Goal: Information Seeking & Learning: Check status

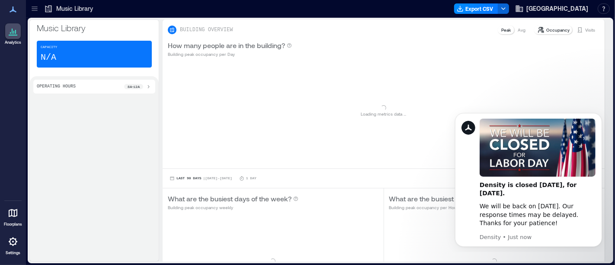
click at [32, 6] on icon at bounding box center [35, 6] width 6 height 1
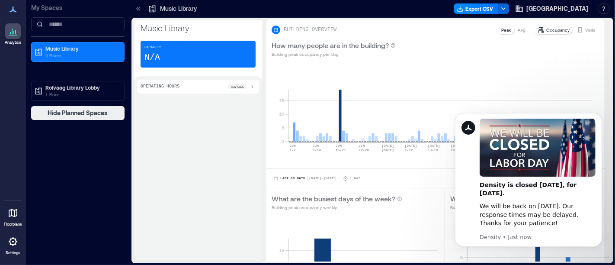
click at [179, 11] on p "Music Library" at bounding box center [178, 8] width 37 height 9
click at [73, 92] on p "1 Floor" at bounding box center [81, 94] width 73 height 7
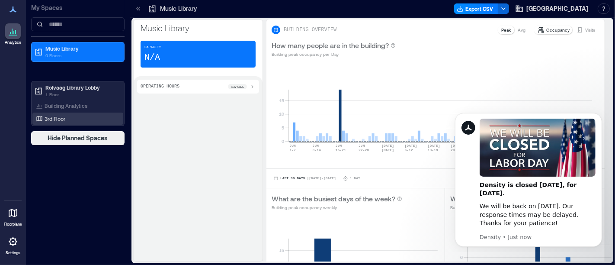
click at [64, 117] on p "3rd Floor" at bounding box center [55, 118] width 21 height 7
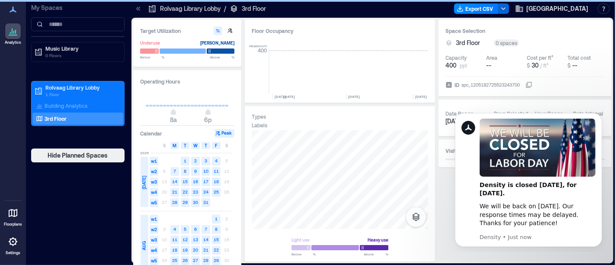
scroll to position [0, 3670]
click at [445, 180] on div "Space Selection 3rd Floor 0 spaces Capacity 400 ppl Area -- Cost per ft² $ 30 /…" at bounding box center [524, 140] width 173 height 242
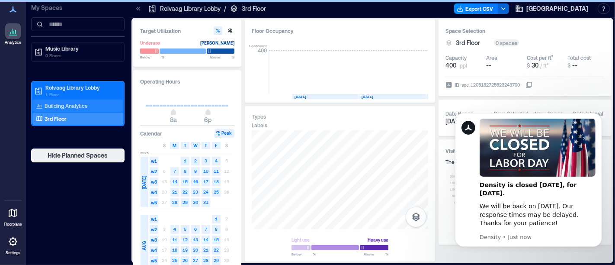
click at [55, 105] on p "Building Analytics" at bounding box center [66, 105] width 43 height 7
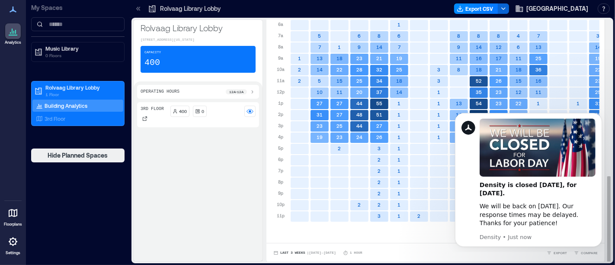
scroll to position [0, 115]
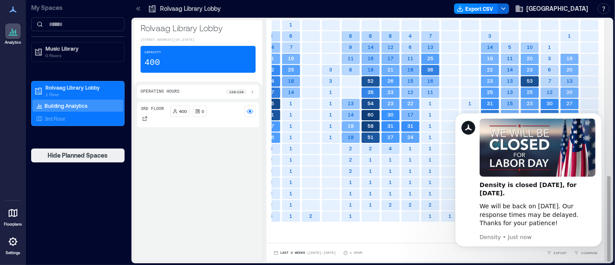
drag, startPoint x: 360, startPoint y: 224, endPoint x: 102, endPoint y: 49, distance: 311.5
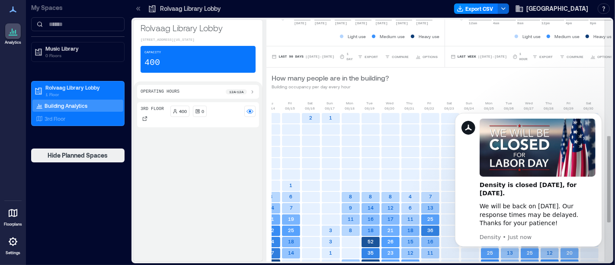
scroll to position [436, 0]
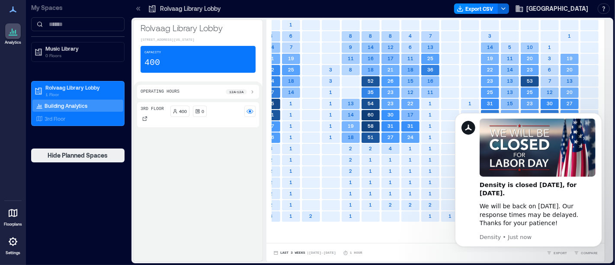
click at [153, 112] on p "3rd Floor" at bounding box center [152, 108] width 23 height 7
click at [144, 112] on p "3rd Floor" at bounding box center [152, 108] width 23 height 7
click at [58, 91] on p "1 Floor" at bounding box center [81, 94] width 73 height 7
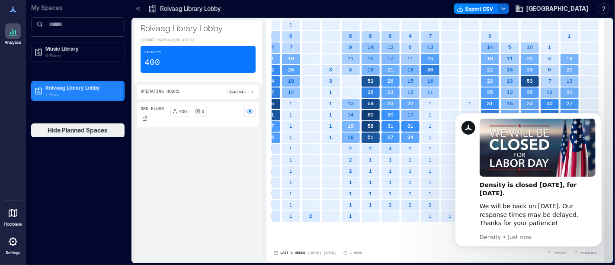
click at [48, 88] on p "Rolvaag Library Lobby" at bounding box center [81, 87] width 73 height 7
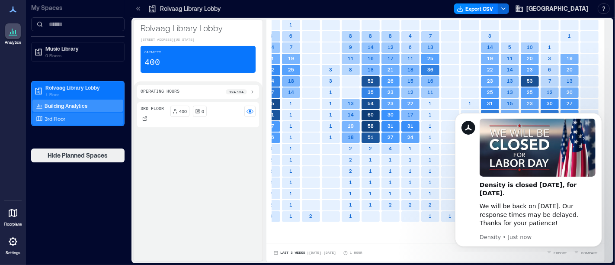
click at [47, 118] on p "3rd Floor" at bounding box center [55, 118] width 21 height 7
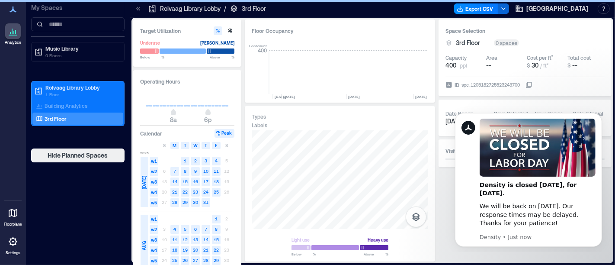
scroll to position [0, 3670]
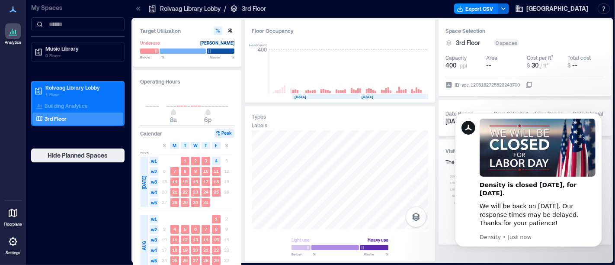
click at [238, 6] on div "3rd Floor" at bounding box center [248, 8] width 36 height 9
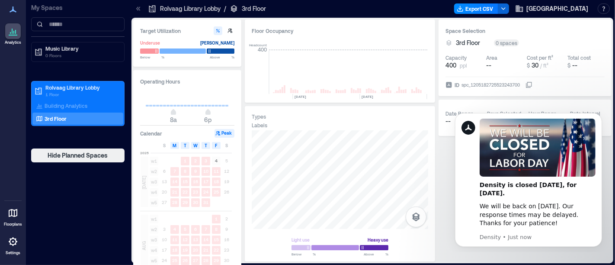
click at [234, 9] on icon at bounding box center [234, 8] width 6 height 7
click at [197, 10] on p "Rolvaag Library Lobby" at bounding box center [190, 8] width 61 height 9
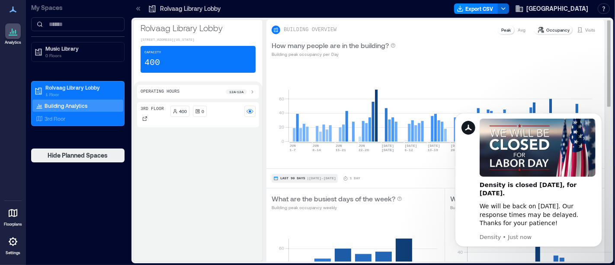
click at [319, 178] on span "| Jun 1 - Aug 31" at bounding box center [321, 178] width 29 height 0
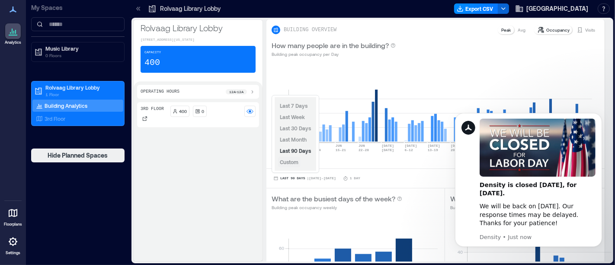
click at [297, 163] on span "Custom" at bounding box center [289, 162] width 19 height 6
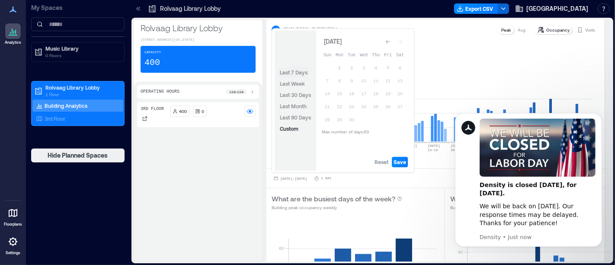
click at [296, 72] on span "Last 7 Days" at bounding box center [294, 72] width 28 height 6
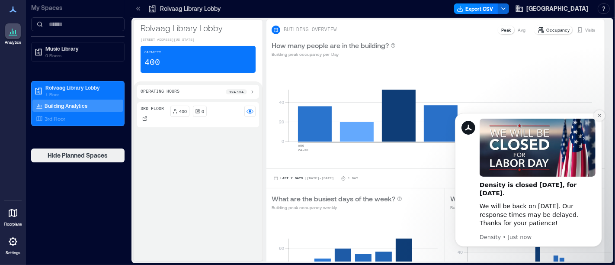
click at [601, 112] on button "Dismiss notification" at bounding box center [598, 114] width 11 height 11
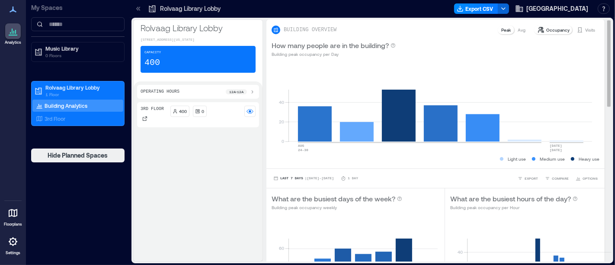
click at [501, 29] on p "Peak" at bounding box center [506, 29] width 10 height 7
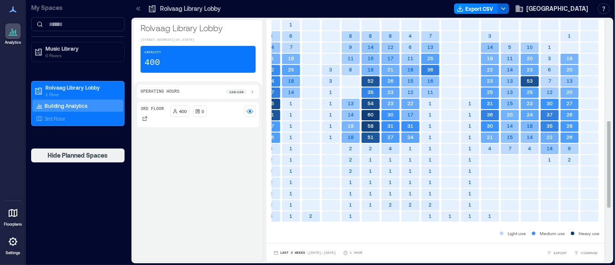
scroll to position [275, 0]
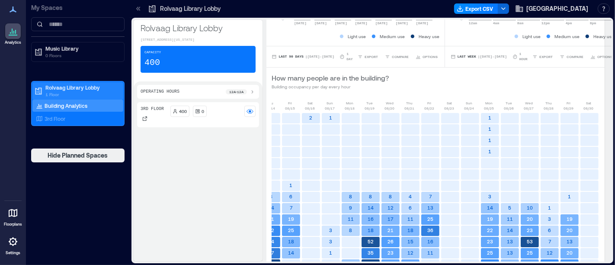
click at [62, 87] on p "Rolvaag Library Lobby" at bounding box center [81, 87] width 73 height 7
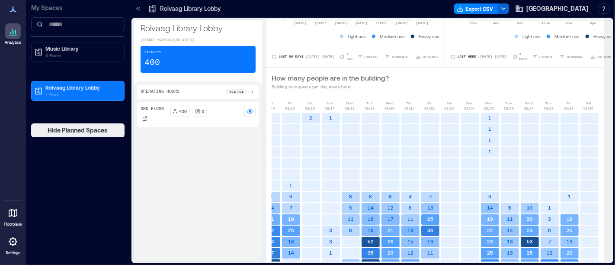
click at [13, 36] on icon at bounding box center [13, 31] width 10 height 10
click at [15, 9] on icon at bounding box center [13, 9] width 10 height 10
click at [60, 91] on p "1 Floor" at bounding box center [81, 94] width 73 height 7
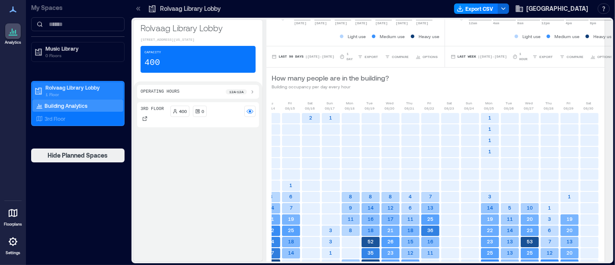
click at [72, 89] on p "Rolvaag Library Lobby" at bounding box center [81, 87] width 73 height 7
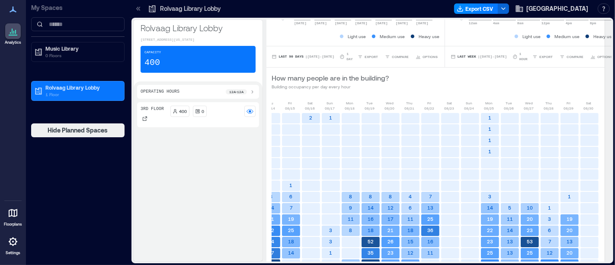
click at [182, 115] on p "400" at bounding box center [183, 111] width 8 height 7
click at [189, 95] on div "Operating Hours 12a - 12a" at bounding box center [198, 91] width 115 height 7
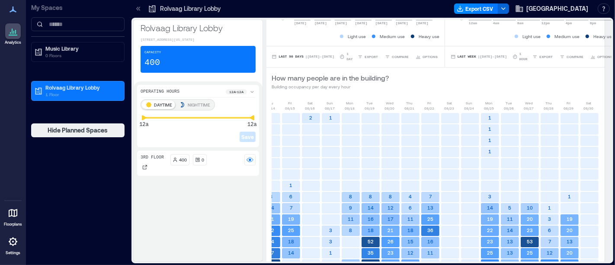
click at [13, 10] on icon at bounding box center [13, 9] width 7 height 6
click at [183, 13] on div "Rolvaag Library Lobby" at bounding box center [184, 9] width 78 height 14
click at [169, 6] on p "Rolvaag Library Lobby" at bounding box center [190, 8] width 61 height 9
click at [139, 8] on icon at bounding box center [138, 8] width 9 height 9
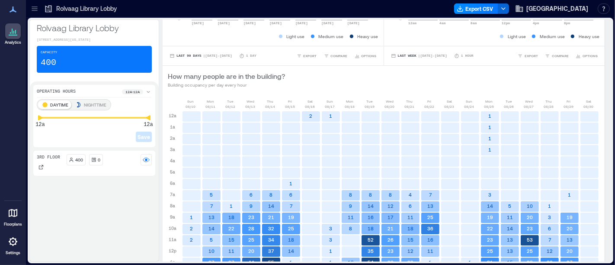
scroll to position [0, 11]
click at [18, 210] on div at bounding box center [13, 213] width 16 height 16
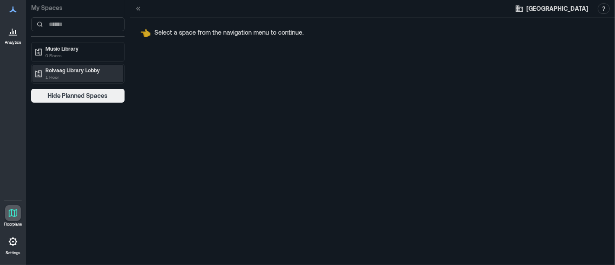
click at [63, 67] on p "Rolvaag Library Lobby" at bounding box center [81, 70] width 73 height 7
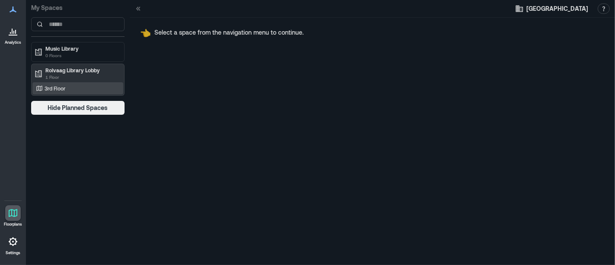
click at [51, 87] on p "3rd Floor" at bounding box center [55, 88] width 21 height 7
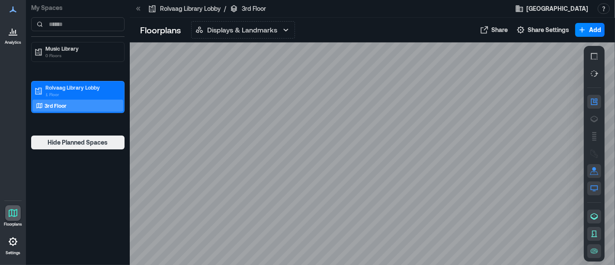
click at [16, 35] on icon at bounding box center [13, 35] width 9 height 1
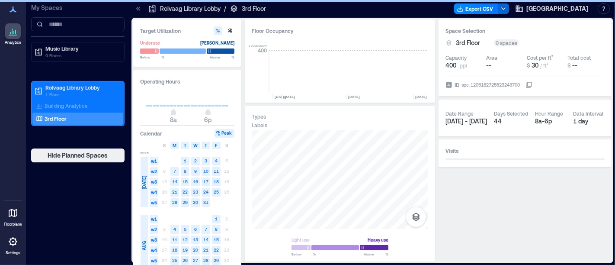
scroll to position [0, 3670]
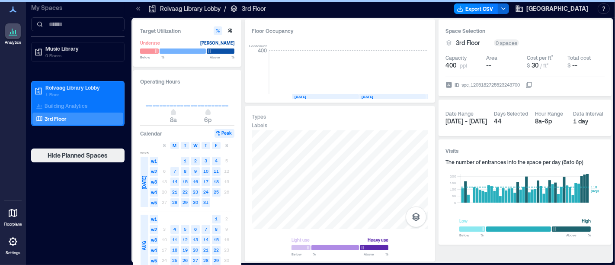
click at [12, 10] on icon at bounding box center [13, 9] width 7 height 6
click at [184, 10] on p "Rolvaag Library Lobby" at bounding box center [190, 8] width 61 height 9
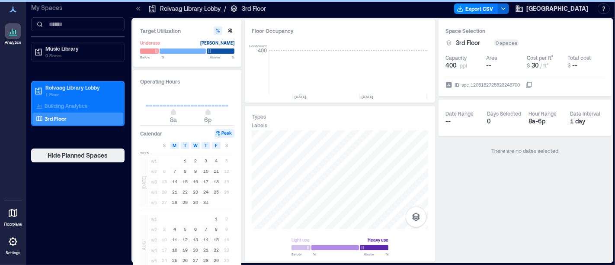
click at [175, 6] on p "Rolvaag Library Lobby" at bounding box center [190, 8] width 61 height 9
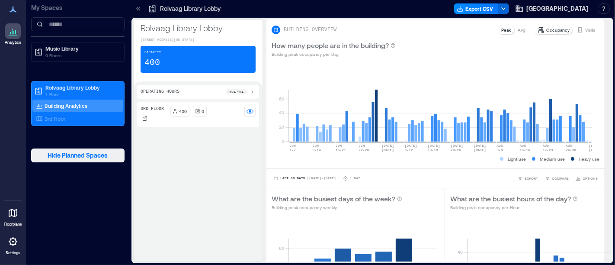
click at [70, 155] on span "Hide Planned Spaces" at bounding box center [78, 155] width 60 height 9
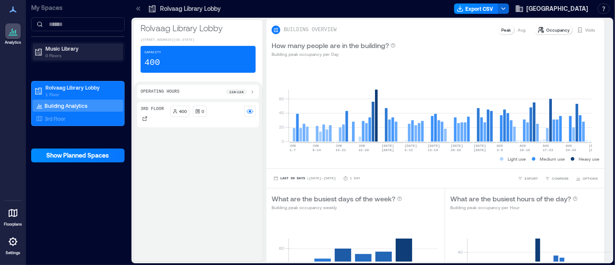
click at [64, 48] on p "Music Library" at bounding box center [81, 48] width 73 height 7
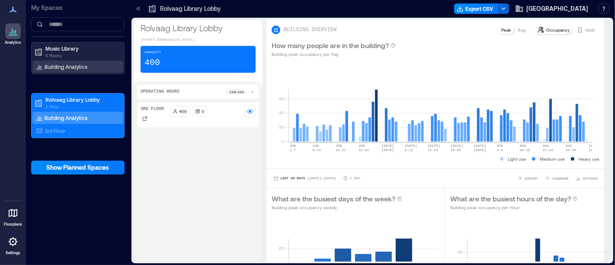
click at [55, 67] on p "Building Analytics" at bounding box center [66, 66] width 43 height 7
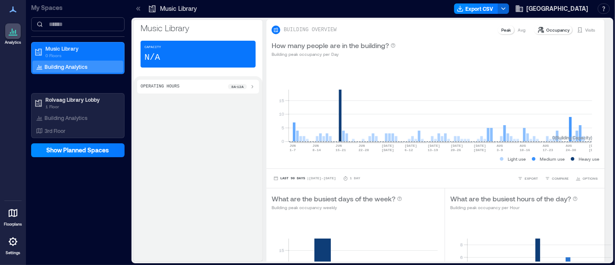
click at [54, 25] on input at bounding box center [77, 24] width 93 height 14
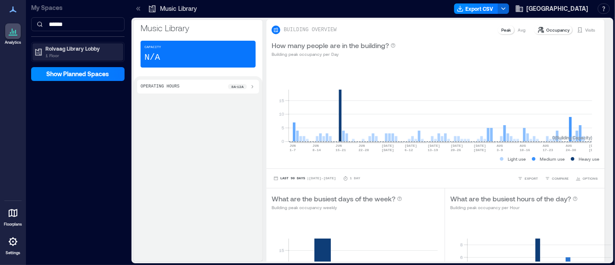
type input "******"
click at [58, 55] on p "1 Floor" at bounding box center [81, 55] width 73 height 7
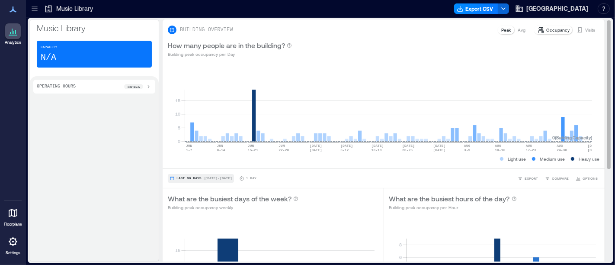
click at [199, 178] on button "Last 90 Days | [DATE] - [DATE]" at bounding box center [201, 178] width 66 height 9
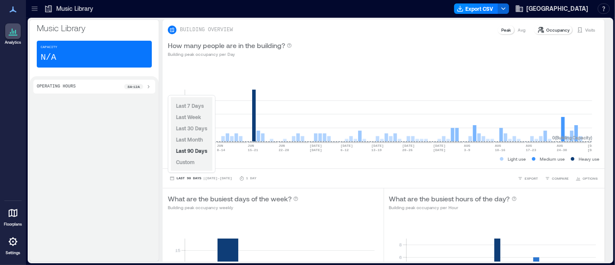
click at [197, 165] on div "Last 7 Days Last Week Last 30 Days Last Month Last 90 Days Custom" at bounding box center [192, 134] width 42 height 74
click at [179, 159] on span "Custom" at bounding box center [185, 161] width 19 height 7
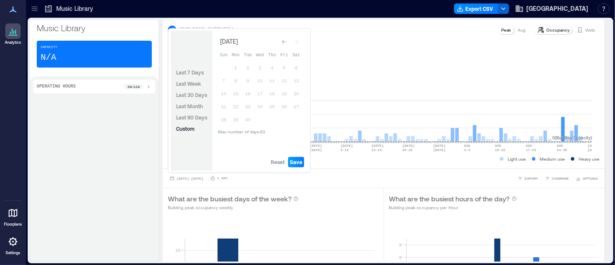
click at [291, 163] on span "Save" at bounding box center [296, 161] width 13 height 7
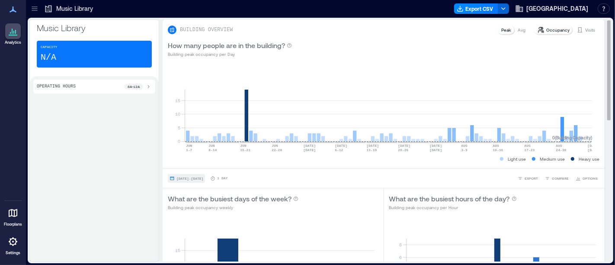
click at [203, 178] on span "[DATE] - [DATE]" at bounding box center [189, 178] width 27 height 4
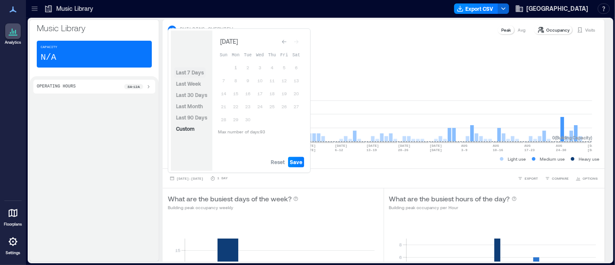
click at [190, 74] on span "Last 7 Days" at bounding box center [190, 72] width 28 height 6
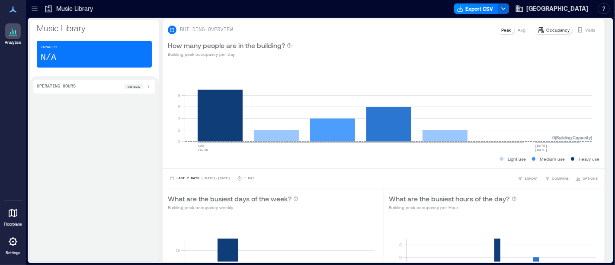
click at [37, 8] on icon at bounding box center [34, 8] width 9 height 9
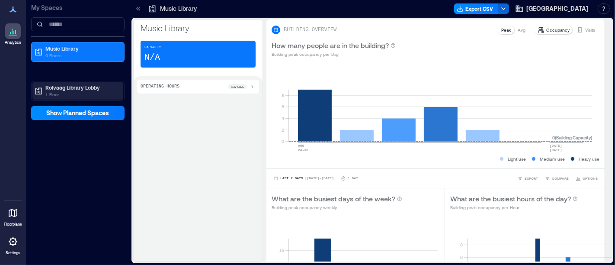
click at [73, 86] on p "Rolvaag Library Lobby" at bounding box center [81, 87] width 73 height 7
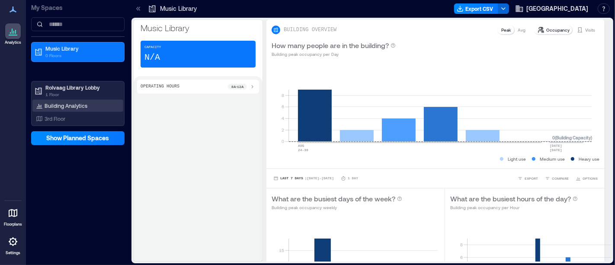
click at [77, 104] on p "Building Analytics" at bounding box center [66, 105] width 43 height 7
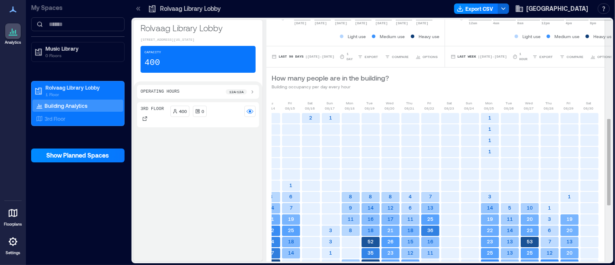
scroll to position [436, 0]
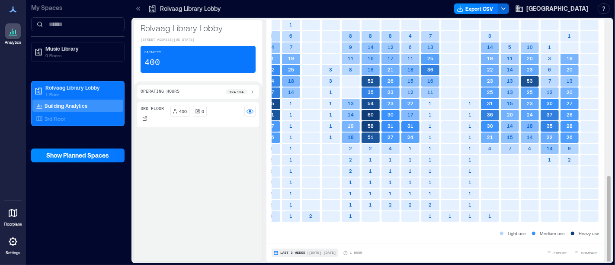
click at [316, 252] on span "| [DATE] - [DATE]" at bounding box center [321, 252] width 29 height 0
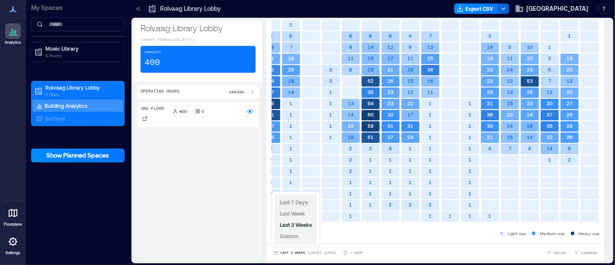
click at [294, 200] on span "Last 7 Days" at bounding box center [294, 202] width 28 height 6
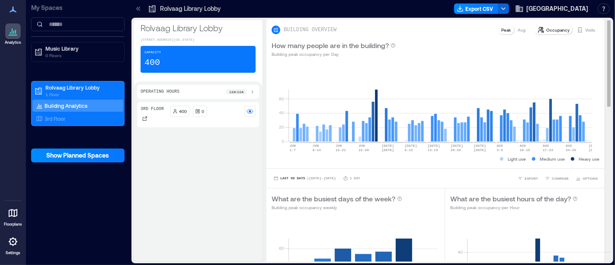
scroll to position [160, 0]
